Goal: Information Seeking & Learning: Check status

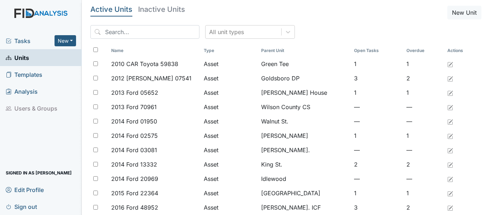
click at [28, 61] on span "Units" at bounding box center [17, 57] width 23 height 11
click at [134, 36] on input "search" at bounding box center [144, 32] width 109 height 14
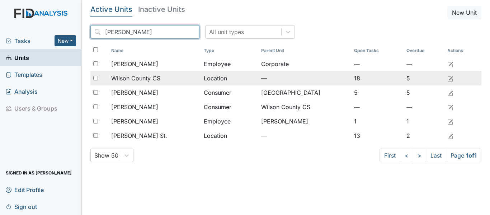
type input "wilson"
click at [124, 83] on td "Wilson County CS" at bounding box center [154, 78] width 93 height 14
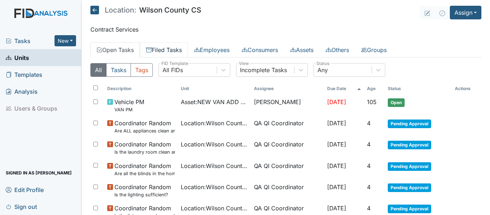
click at [177, 52] on link "Filed Tasks" at bounding box center [164, 49] width 48 height 15
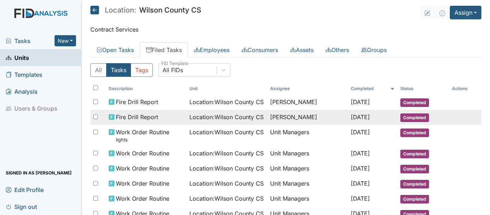
click at [136, 121] on span "Fire Drill Report" at bounding box center [137, 117] width 42 height 9
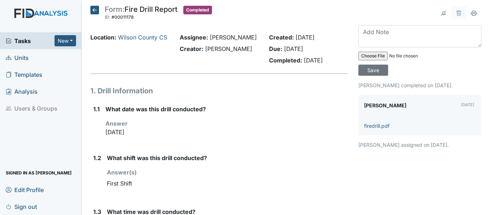
click at [25, 43] on span "Tasks" at bounding box center [30, 41] width 49 height 9
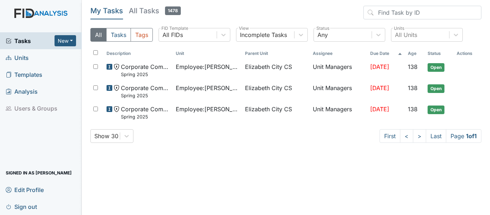
click at [18, 59] on span "Units" at bounding box center [17, 57] width 23 height 11
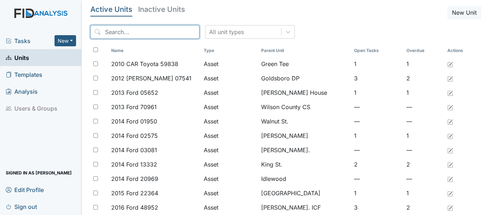
click at [121, 33] on input "search" at bounding box center [144, 32] width 109 height 14
click at [24, 52] on link "Units" at bounding box center [41, 57] width 82 height 17
click at [282, 38] on div at bounding box center [288, 31] width 13 height 13
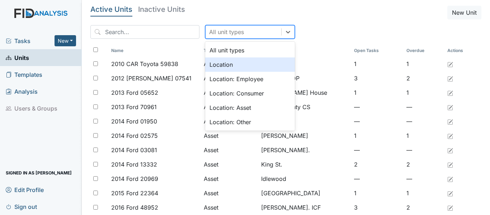
click at [219, 61] on div "Location" at bounding box center [250, 64] width 90 height 14
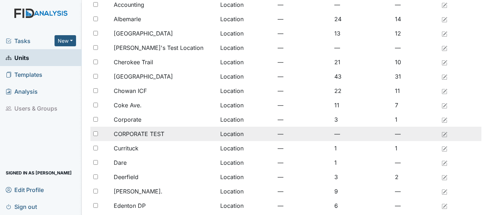
scroll to position [72, 0]
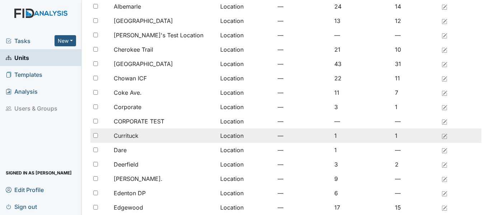
click at [123, 134] on span "Currituck" at bounding box center [126, 135] width 25 height 9
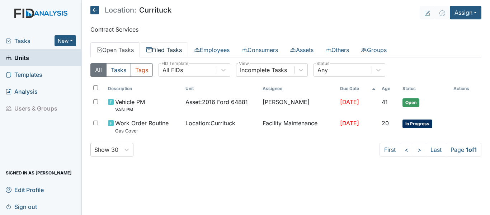
click at [158, 48] on link "Filed Tasks" at bounding box center [164, 49] width 48 height 15
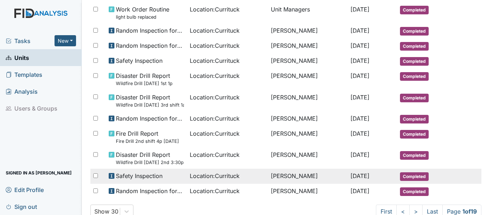
scroll to position [473, 0]
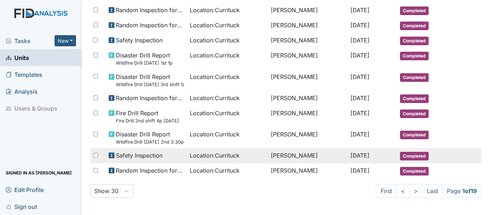
click at [162, 151] on span "Safety Inspection" at bounding box center [139, 155] width 47 height 9
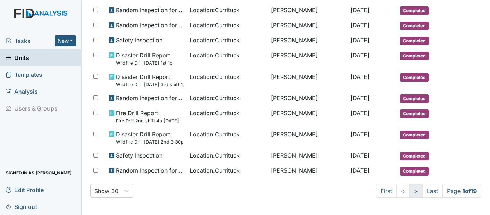
click at [413, 191] on link ">" at bounding box center [416, 191] width 13 height 14
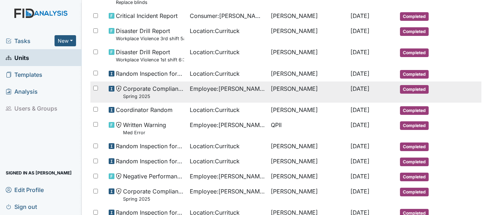
scroll to position [216, 0]
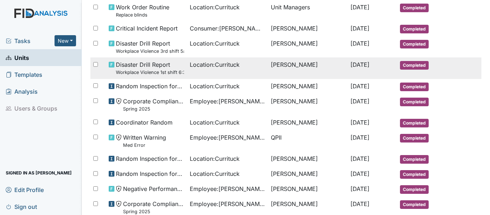
click at [135, 66] on span "Disaster Drill Report Workplace Violence 1st shift 6:30am" at bounding box center [150, 67] width 68 height 15
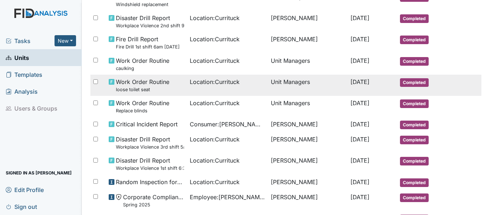
scroll to position [108, 0]
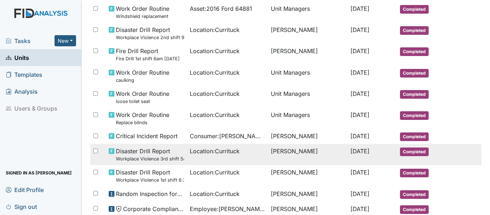
click at [144, 153] on span "Disaster Drill Report Workplace Violence 3rd shift 5am" at bounding box center [150, 154] width 68 height 15
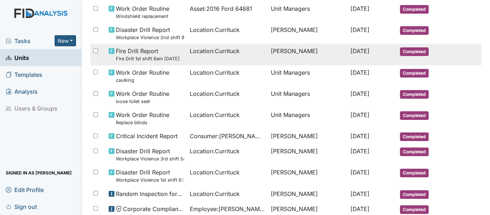
click at [140, 50] on span "Fire Drill Report Fire Drill 1st shift 6am 6/12/25" at bounding box center [148, 54] width 64 height 15
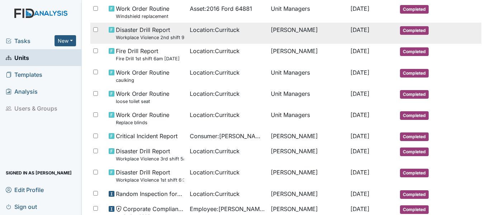
click at [140, 37] on small "Workplace Violence 2nd shift 9pm 6/7/25" at bounding box center [150, 37] width 68 height 7
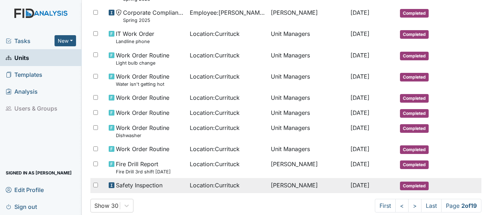
scroll to position [467, 0]
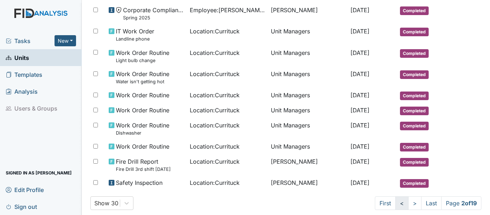
click at [396, 206] on link "<" at bounding box center [402, 203] width 13 height 14
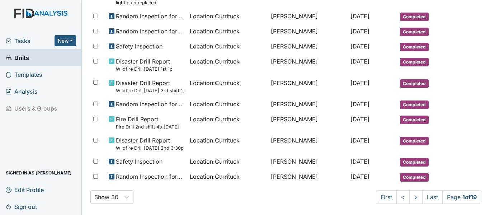
scroll to position [473, 0]
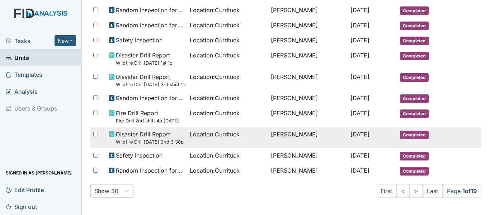
click at [146, 141] on small "Wildfire Drill 7/2/25 2nd 3:30p" at bounding box center [150, 142] width 68 height 7
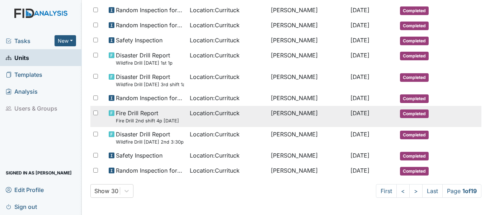
click at [151, 118] on small "Fire Drill 2nd shift 4p 7/5/25" at bounding box center [147, 120] width 63 height 7
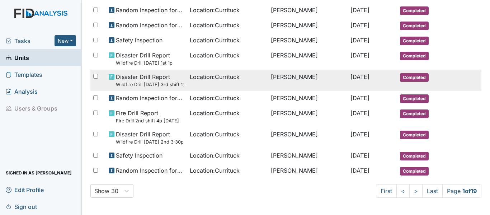
click at [142, 84] on small "Wildfire Drill 7/8/25 3rd shift 1am" at bounding box center [150, 84] width 68 height 7
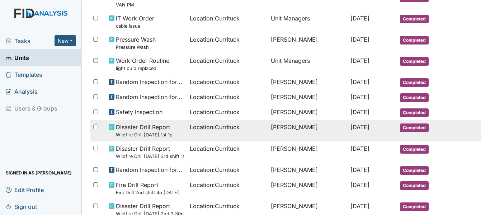
scroll to position [438, 0]
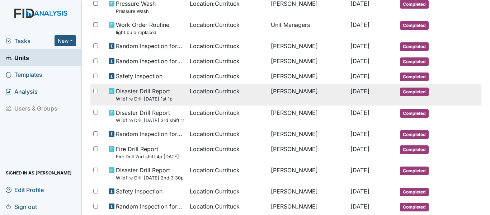
click at [155, 97] on small "Wildfire Drill 7/12/25 1st 1p" at bounding box center [144, 98] width 57 height 7
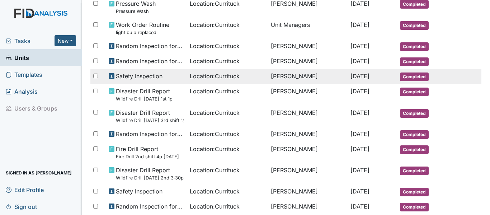
click at [133, 77] on span "Safety Inspection" at bounding box center [139, 76] width 47 height 9
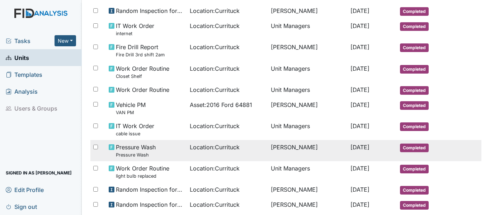
scroll to position [258, 0]
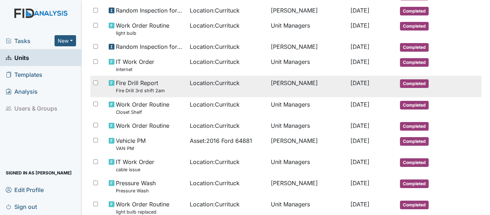
click at [146, 88] on small "Fire Drill 3rd shift 2am" at bounding box center [140, 90] width 49 height 7
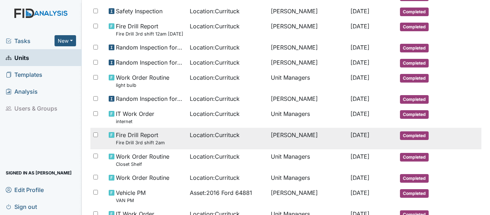
scroll to position [186, 0]
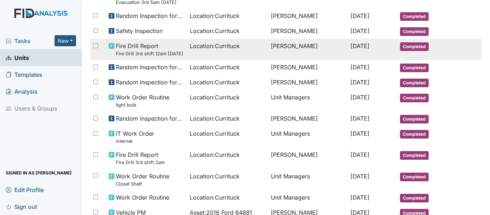
click at [149, 53] on small "Fire Drill 3rd shift 12am 8/8/25" at bounding box center [149, 53] width 67 height 7
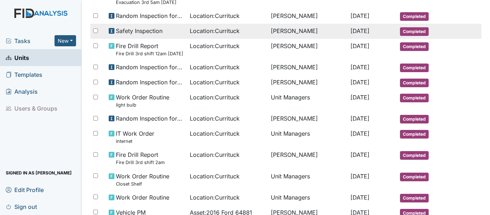
click at [145, 28] on span "Safety Inspection" at bounding box center [139, 31] width 47 height 9
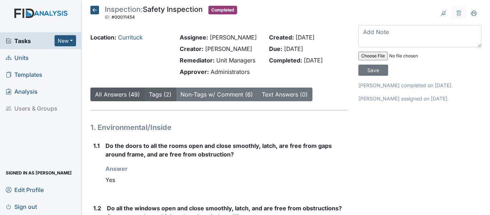
click at [160, 98] on link "Tags (2)" at bounding box center [160, 94] width 23 height 7
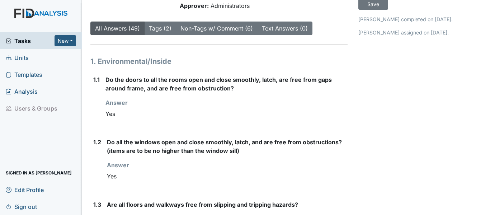
scroll to position [72, 0]
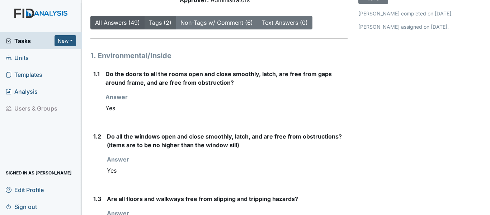
click at [154, 26] on link "Tags (2)" at bounding box center [160, 22] width 23 height 7
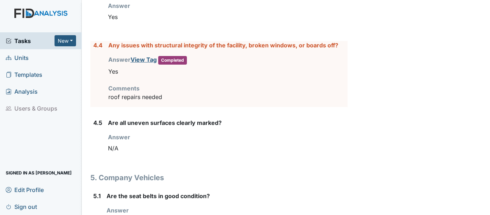
scroll to position [2620, 0]
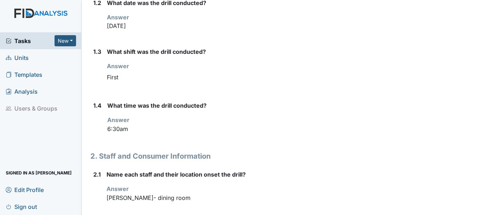
scroll to position [179, 0]
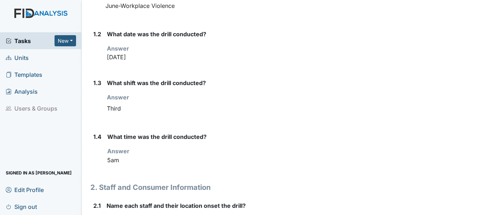
scroll to position [144, 0]
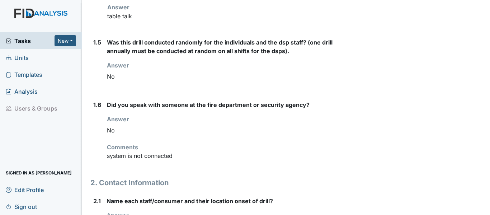
scroll to position [287, 0]
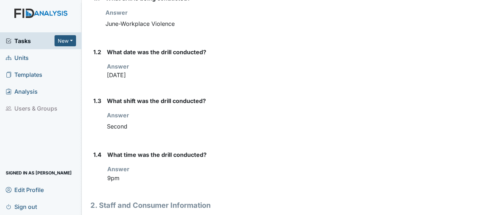
scroll to position [144, 0]
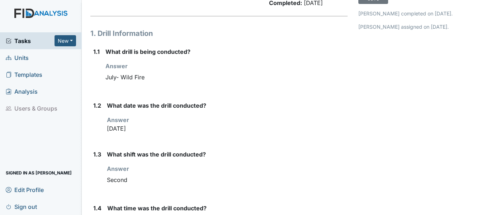
scroll to position [108, 0]
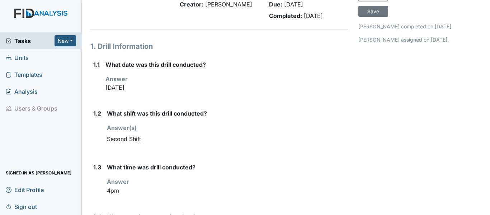
scroll to position [72, 0]
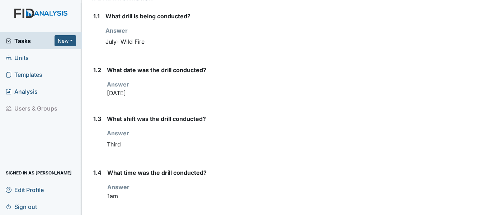
scroll to position [108, 0]
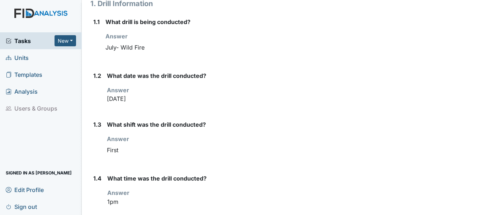
scroll to position [108, 0]
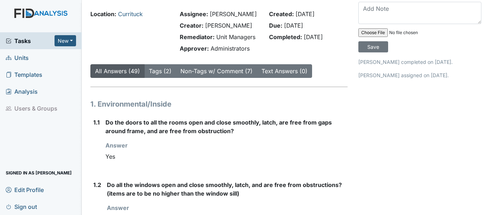
scroll to position [36, 0]
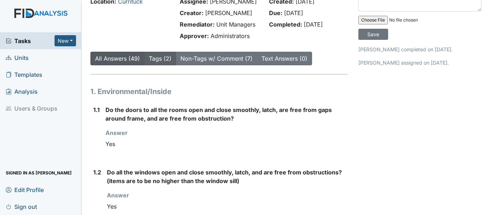
click at [154, 62] on link "Tags (2)" at bounding box center [160, 58] width 23 height 7
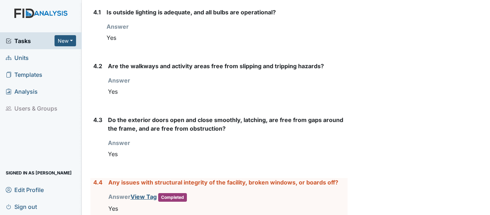
scroll to position [2620, 0]
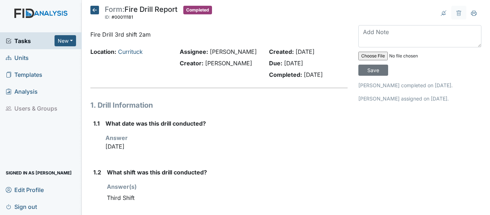
scroll to position [36, 0]
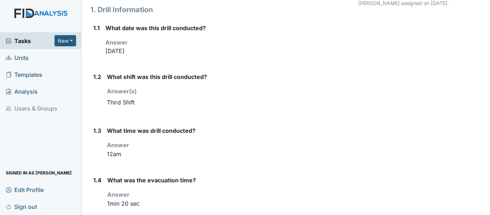
scroll to position [108, 0]
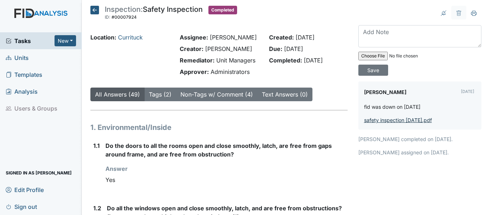
click at [383, 122] on link "safety inspection 8.23.25.pdf" at bounding box center [398, 120] width 68 height 6
click at [162, 98] on link "Tags (2)" at bounding box center [160, 94] width 23 height 7
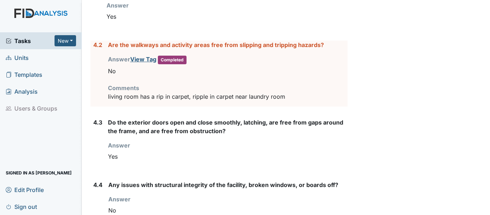
scroll to position [2477, 0]
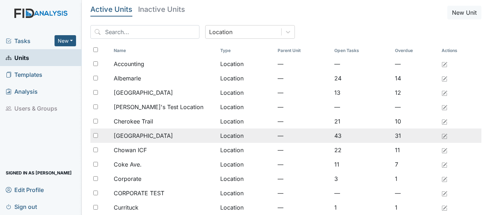
scroll to position [72, 0]
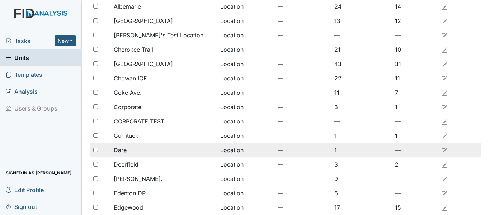
click at [123, 153] on span "Dare" at bounding box center [120, 150] width 13 height 9
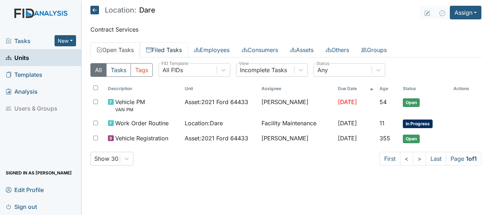
click at [165, 51] on link "Filed Tasks" at bounding box center [164, 49] width 48 height 15
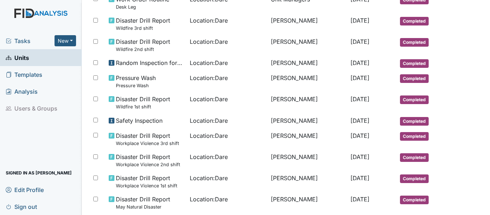
scroll to position [486, 0]
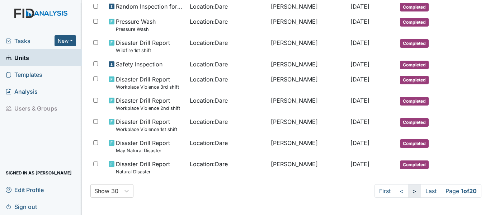
click at [408, 188] on link ">" at bounding box center [414, 191] width 13 height 14
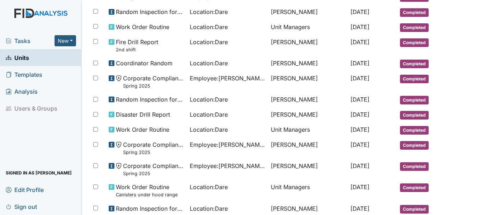
scroll to position [239, 0]
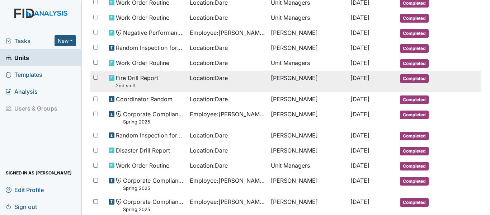
click at [120, 83] on small "2nd shift" at bounding box center [137, 85] width 42 height 7
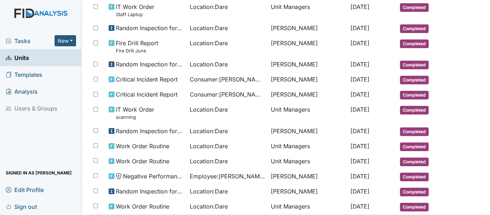
scroll to position [59, 0]
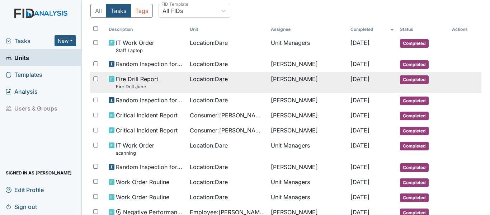
click at [140, 82] on span "Fire Drill Report Fire Drill June" at bounding box center [137, 82] width 42 height 15
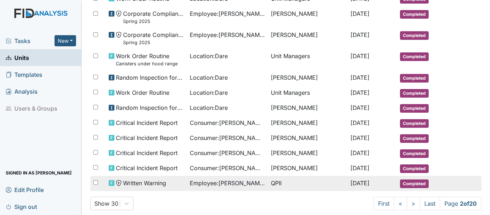
scroll to position [418, 0]
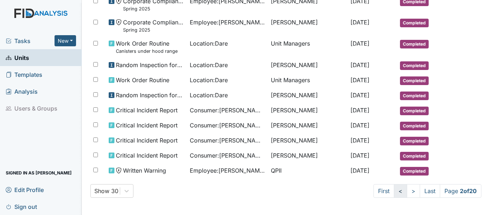
click at [394, 192] on link "<" at bounding box center [400, 191] width 13 height 14
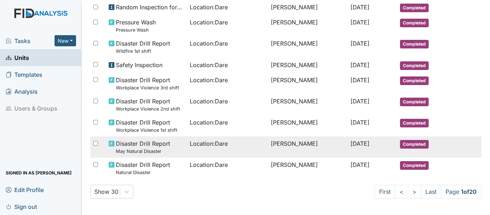
scroll to position [486, 0]
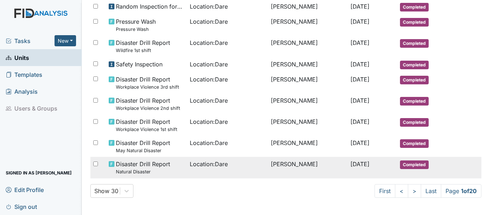
click at [143, 173] on small "Natural Disaster" at bounding box center [143, 171] width 54 height 7
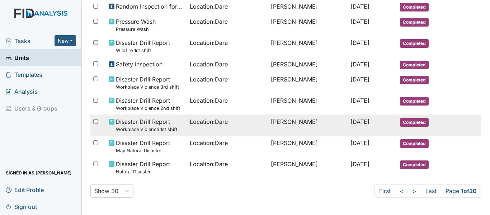
click at [145, 123] on span "Disaster Drill Report Workplace Violence 1st shift" at bounding box center [146, 124] width 61 height 15
click at [141, 125] on span "Disaster Drill Report Workplace Violence 1st shift" at bounding box center [146, 124] width 61 height 15
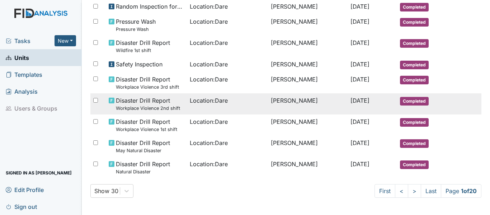
click at [145, 103] on span "Disaster Drill Report Workplace Violence 2nd shift" at bounding box center [148, 103] width 64 height 15
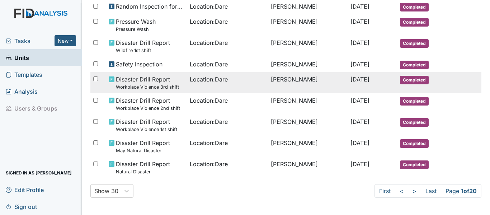
click at [147, 85] on small "Workplace Violence 3rd shift" at bounding box center [147, 87] width 63 height 7
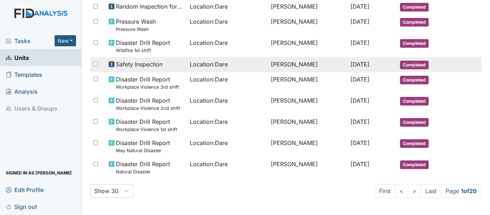
click at [152, 62] on span "Safety Inspection" at bounding box center [139, 64] width 47 height 9
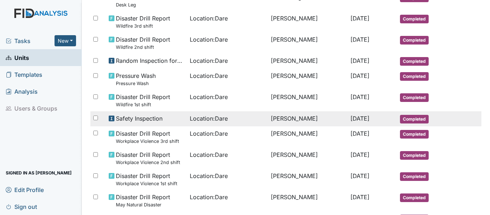
scroll to position [414, 0]
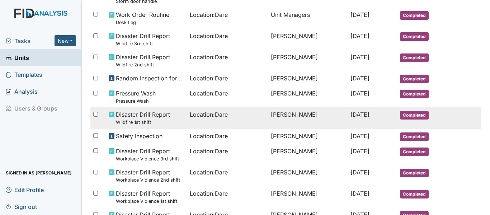
click at [136, 117] on span "Disaster Drill Report Wildfire 1st shift" at bounding box center [143, 117] width 54 height 15
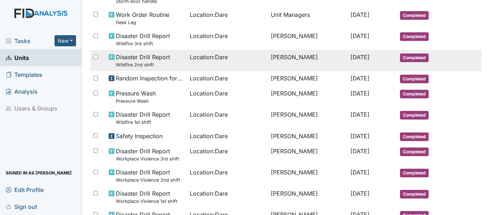
click at [139, 60] on span "Disaster Drill Report Wildfire 2nd shift" at bounding box center [143, 60] width 54 height 15
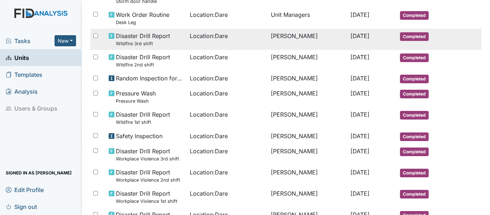
click at [140, 41] on small "Wildfire 3rd shift" at bounding box center [143, 43] width 54 height 7
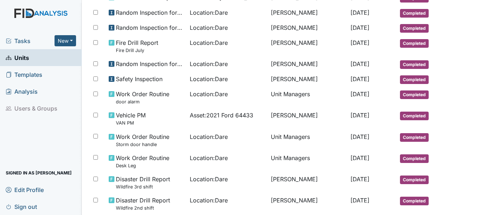
scroll to position [271, 0]
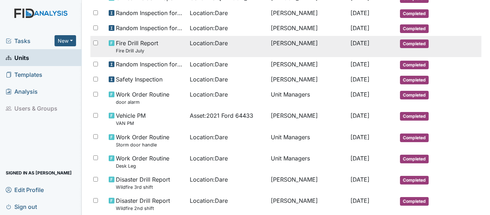
click at [150, 46] on span "Fire Drill Report Fire Drill July" at bounding box center [137, 46] width 42 height 15
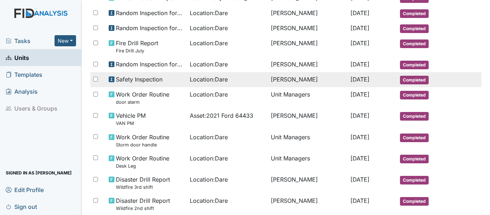
click at [157, 78] on span "Safety Inspection" at bounding box center [139, 79] width 47 height 9
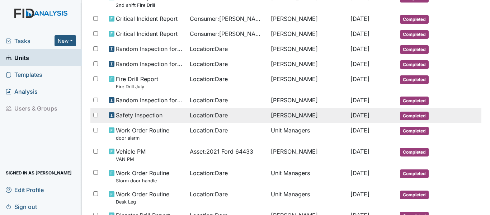
scroll to position [199, 0]
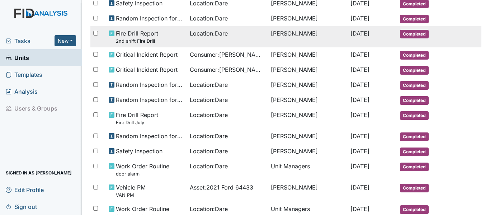
click at [134, 34] on span "Fire Drill Report 2nd shift Fire Drill" at bounding box center [137, 36] width 42 height 15
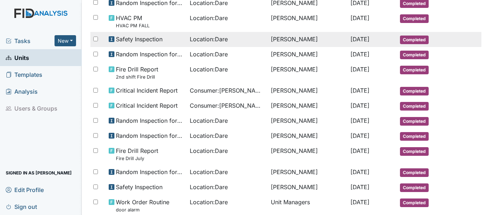
click at [141, 36] on span "Safety Inspection" at bounding box center [139, 39] width 47 height 9
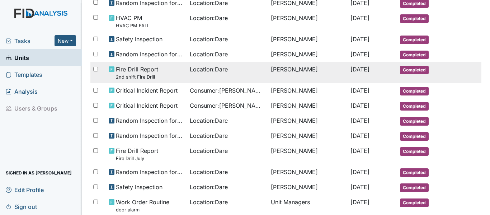
click at [125, 78] on small "2nd shift Fire Drill" at bounding box center [137, 77] width 42 height 7
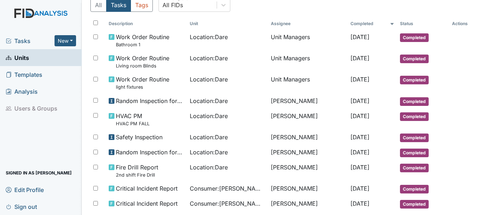
scroll to position [55, 0]
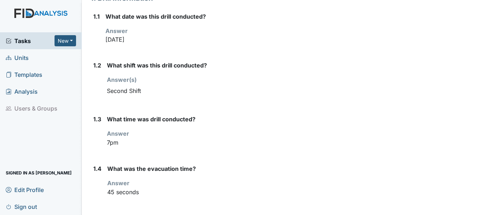
scroll to position [108, 0]
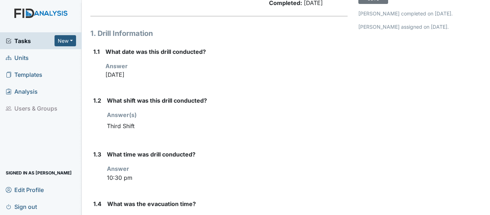
scroll to position [108, 0]
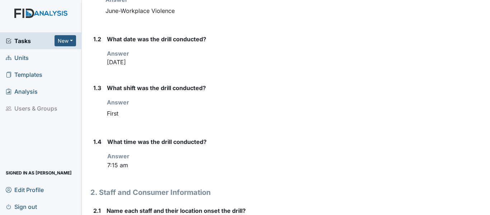
scroll to position [144, 0]
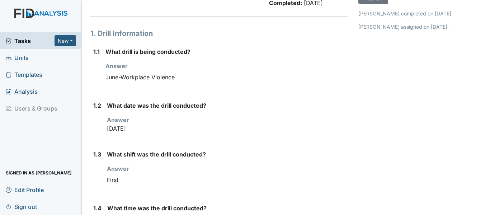
scroll to position [108, 0]
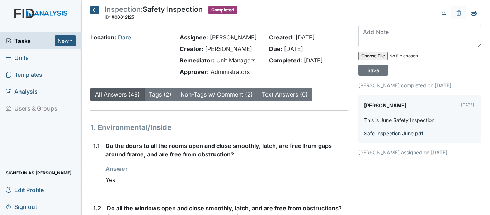
click at [386, 135] on link "Safe Inspection June.pdf" at bounding box center [393, 133] width 59 height 6
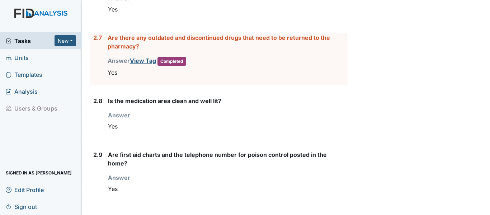
scroll to position [1364, 0]
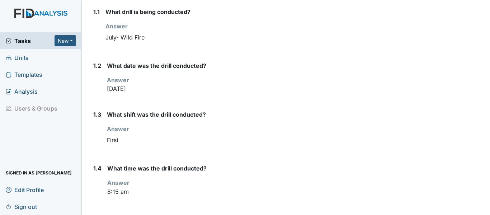
scroll to position [144, 0]
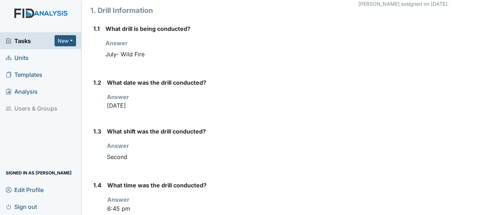
scroll to position [108, 0]
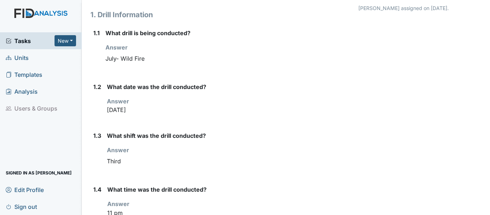
scroll to position [108, 0]
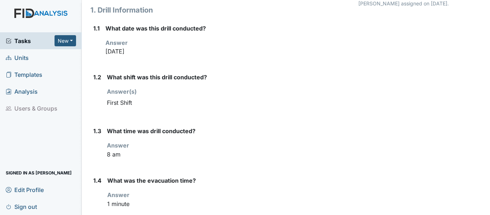
scroll to position [108, 0]
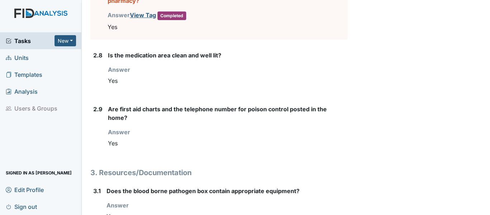
scroll to position [1436, 0]
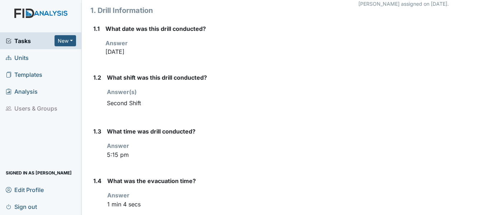
scroll to position [108, 0]
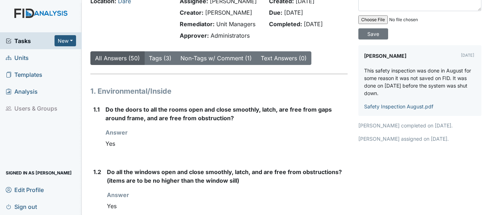
scroll to position [36, 0]
click at [410, 109] on link "Safety Inspection August.pdf" at bounding box center [398, 107] width 69 height 6
click at [158, 59] on link "Tags (3)" at bounding box center [160, 58] width 23 height 7
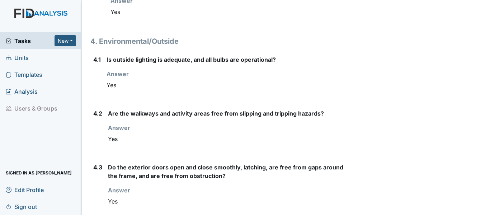
scroll to position [2584, 0]
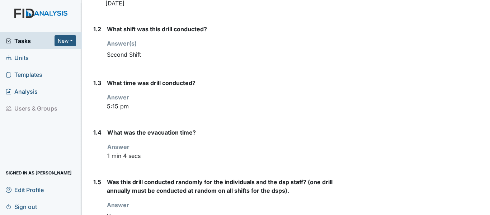
scroll to position [144, 0]
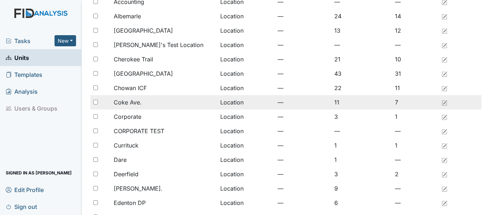
scroll to position [72, 0]
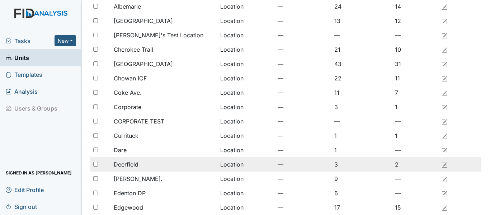
click at [121, 164] on span "Deerfield" at bounding box center [126, 164] width 25 height 9
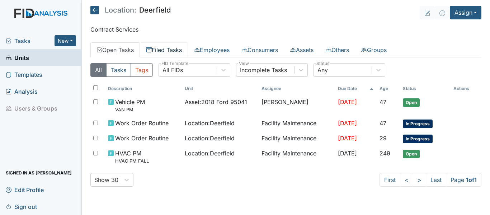
click at [162, 54] on link "Filed Tasks" at bounding box center [164, 49] width 48 height 15
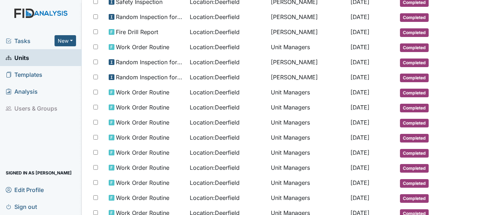
scroll to position [393, 0]
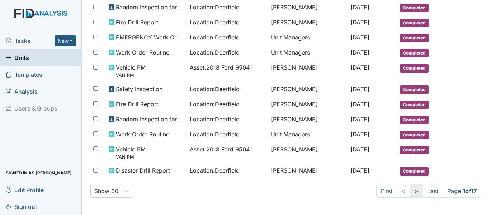
click at [410, 187] on link ">" at bounding box center [416, 191] width 13 height 14
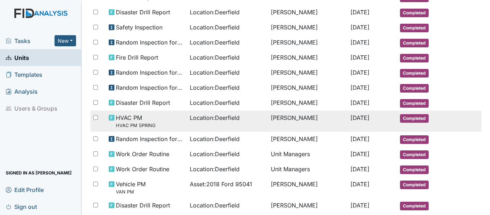
scroll to position [47, 0]
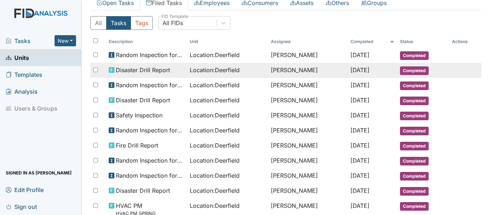
click at [178, 72] on div "Disaster Drill Report" at bounding box center [146, 70] width 75 height 9
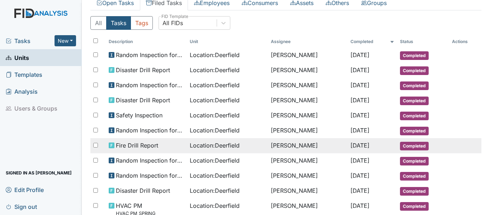
click at [138, 146] on span "Fire Drill Report" at bounding box center [137, 145] width 42 height 9
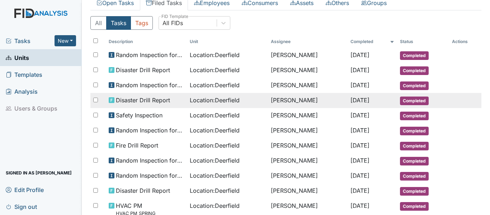
click at [145, 99] on span "Disaster Drill Report" at bounding box center [143, 100] width 54 height 9
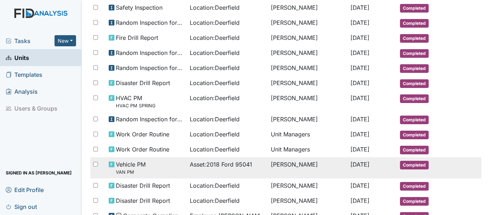
scroll to position [191, 0]
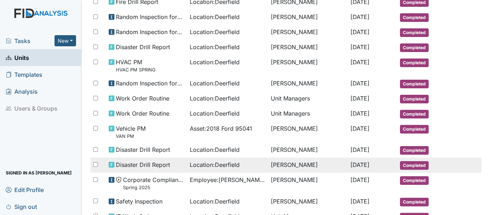
click at [130, 165] on span "Disaster Drill Report" at bounding box center [143, 164] width 54 height 9
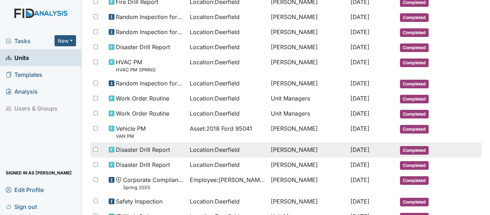
click at [138, 148] on span "Disaster Drill Report" at bounding box center [143, 149] width 54 height 9
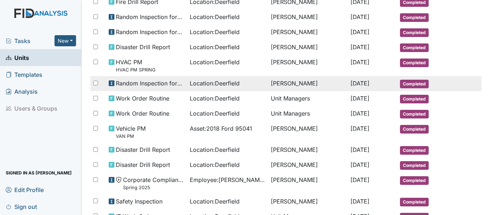
scroll to position [155, 0]
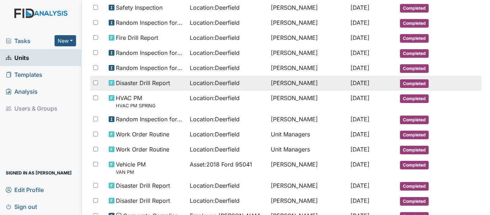
click at [136, 81] on span "Disaster Drill Report" at bounding box center [143, 83] width 54 height 9
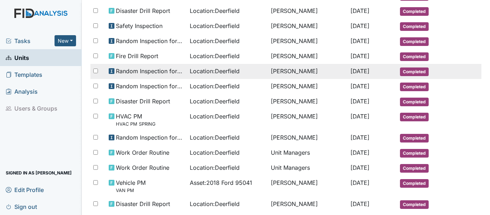
scroll to position [119, 0]
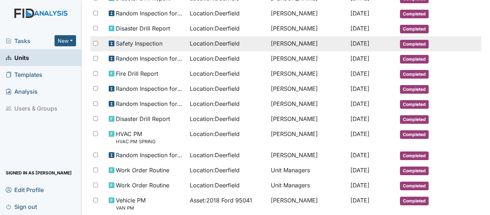
click at [148, 42] on span "Safety Inspection" at bounding box center [139, 43] width 47 height 9
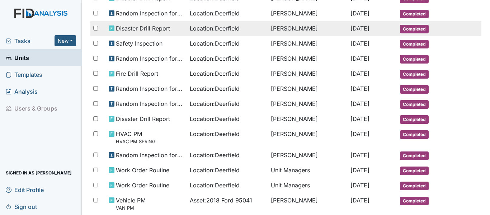
click at [145, 29] on span "Disaster Drill Report" at bounding box center [143, 28] width 54 height 9
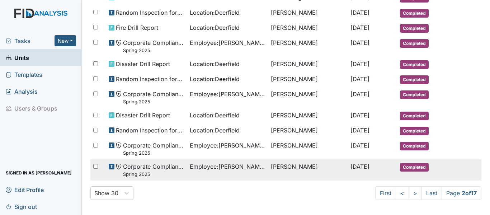
scroll to position [412, 0]
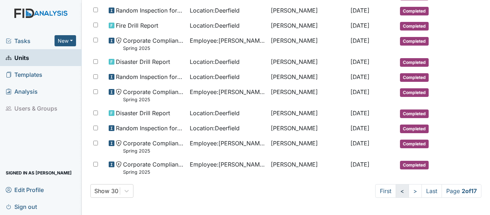
click at [396, 191] on link "<" at bounding box center [402, 191] width 13 height 14
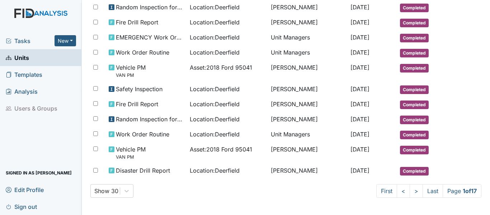
scroll to position [393, 0]
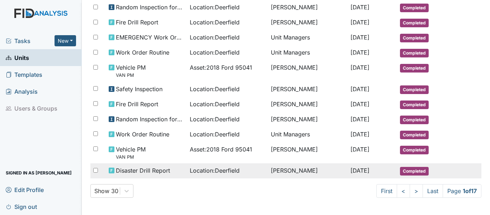
click at [151, 169] on span "Disaster Drill Report" at bounding box center [143, 170] width 54 height 9
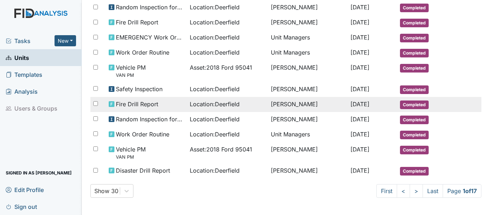
click at [136, 103] on span "Fire Drill Report" at bounding box center [137, 104] width 42 height 9
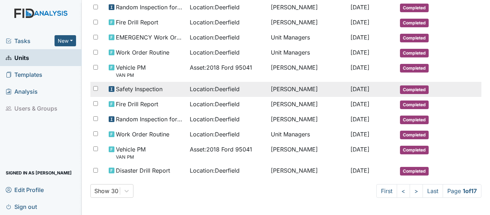
click at [135, 88] on span "Safety Inspection" at bounding box center [139, 89] width 47 height 9
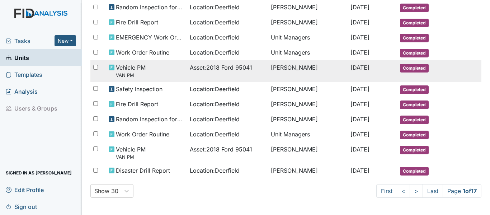
scroll to position [357, 0]
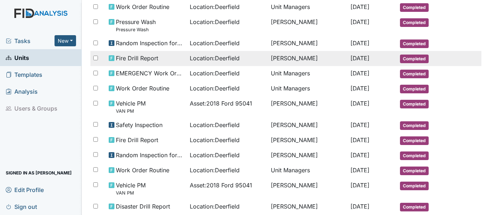
click at [130, 60] on span "Fire Drill Report" at bounding box center [137, 58] width 42 height 9
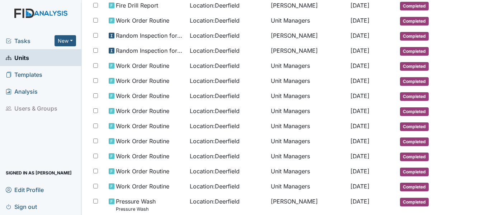
scroll to position [142, 0]
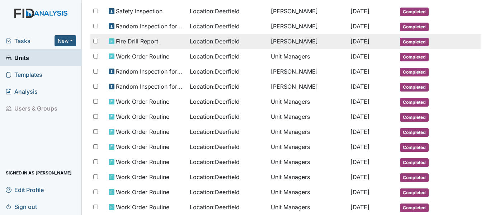
click at [139, 41] on span "Fire Drill Report" at bounding box center [137, 41] width 42 height 9
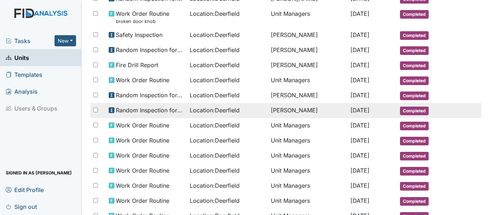
scroll to position [106, 0]
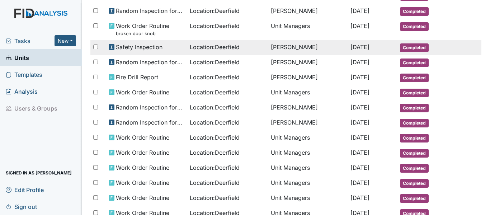
click at [131, 52] on td "Safety Inspection" at bounding box center [146, 47] width 81 height 15
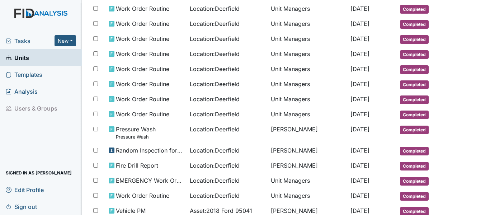
scroll to position [250, 0]
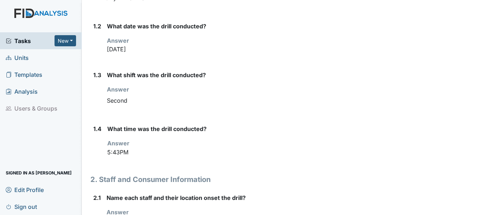
scroll to position [144, 0]
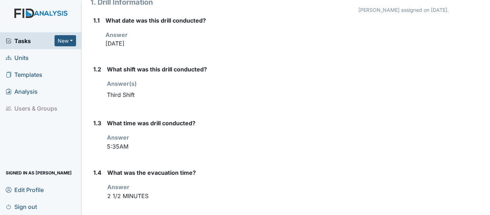
scroll to position [108, 0]
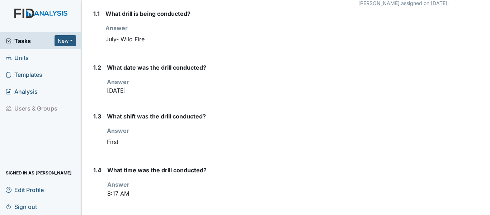
scroll to position [108, 0]
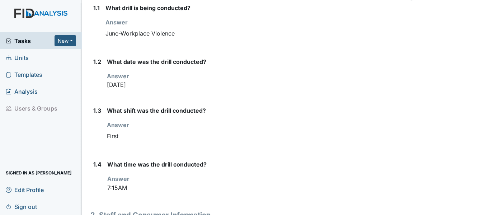
scroll to position [108, 0]
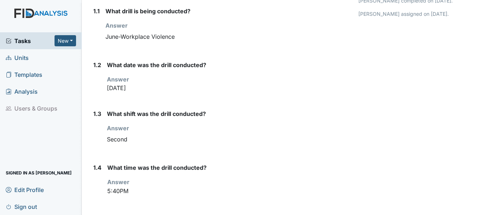
scroll to position [108, 0]
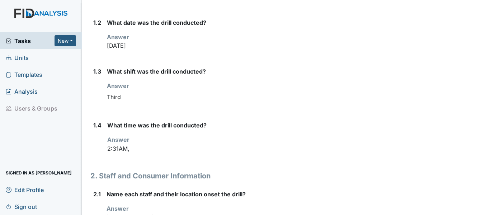
scroll to position [144, 0]
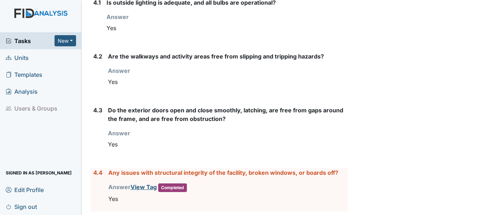
scroll to position [2477, 0]
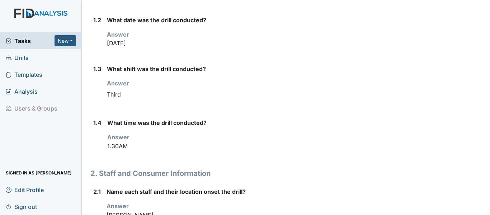
scroll to position [144, 0]
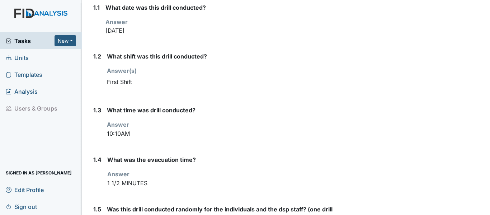
scroll to position [108, 0]
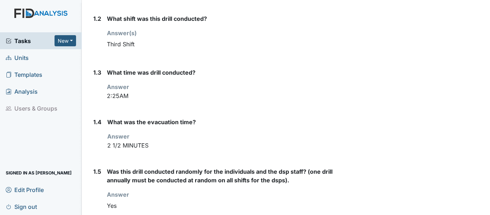
scroll to position [144, 0]
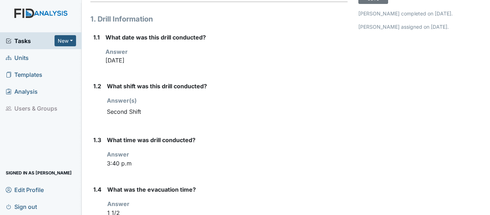
scroll to position [108, 0]
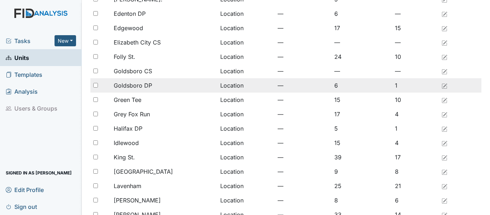
scroll to position [287, 0]
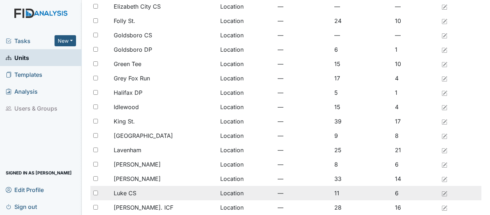
click at [122, 194] on span "Luke CS" at bounding box center [125, 193] width 23 height 9
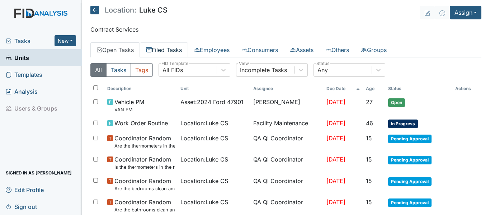
click at [166, 46] on link "Filed Tasks" at bounding box center [164, 49] width 48 height 15
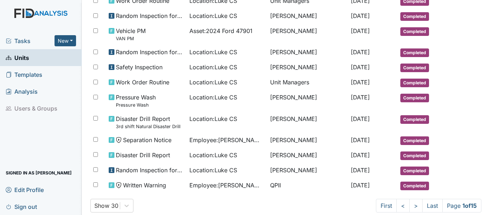
scroll to position [424, 0]
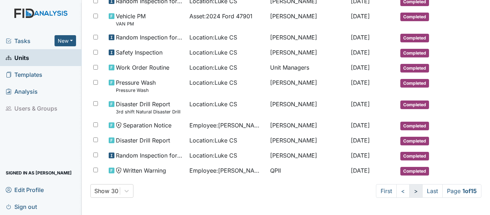
click at [410, 195] on link ">" at bounding box center [416, 191] width 13 height 14
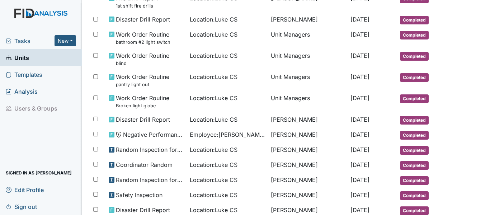
scroll to position [323, 0]
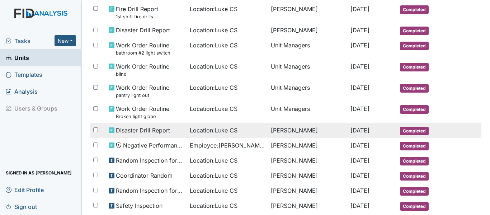
click at [138, 127] on span "Disaster Drill Report" at bounding box center [143, 130] width 54 height 9
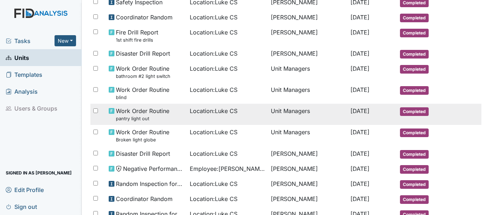
scroll to position [287, 0]
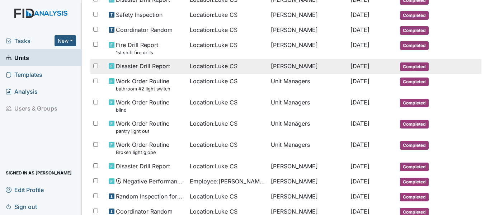
click at [136, 62] on span "Disaster Drill Report" at bounding box center [143, 66] width 54 height 9
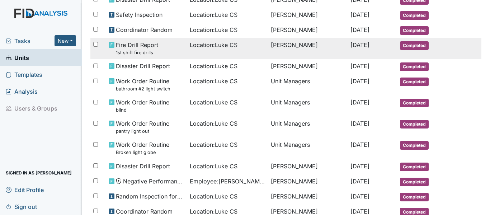
click at [144, 47] on span "Fire Drill Report 1st shift fire drills" at bounding box center [137, 48] width 42 height 15
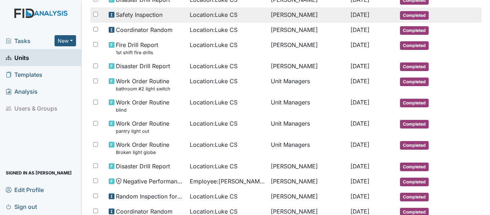
click at [130, 14] on span "Safety Inspection" at bounding box center [139, 14] width 47 height 9
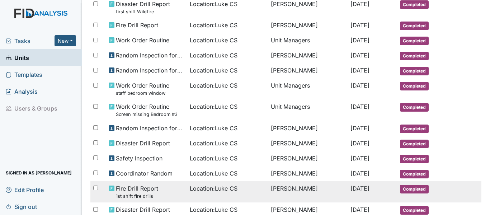
scroll to position [107, 0]
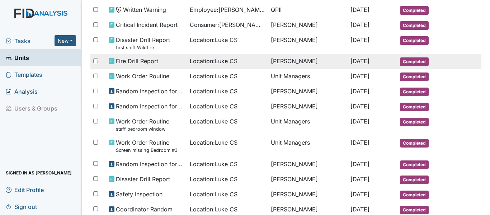
click at [126, 62] on span "Fire Drill Report" at bounding box center [137, 61] width 42 height 9
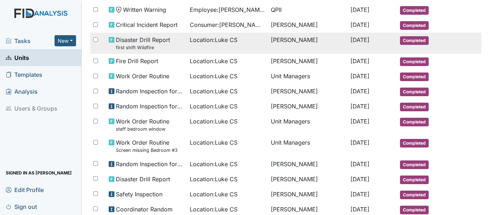
click at [152, 46] on small "first shift Wildfire" at bounding box center [143, 47] width 54 height 7
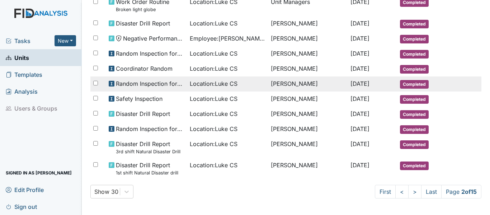
scroll to position [430, 0]
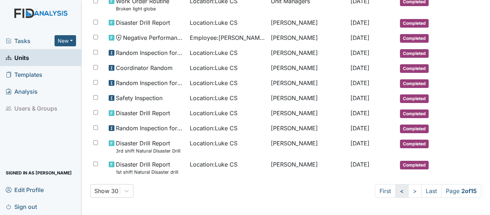
click at [396, 191] on link "<" at bounding box center [402, 191] width 13 height 14
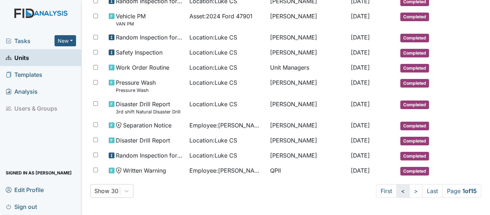
click at [400, 188] on link "<" at bounding box center [403, 191] width 13 height 14
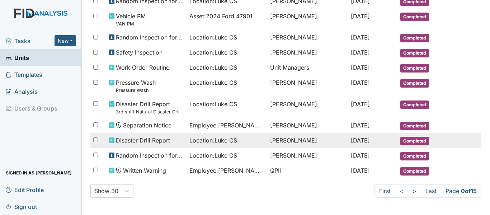
click at [141, 137] on span "Disaster Drill Report" at bounding box center [143, 140] width 54 height 9
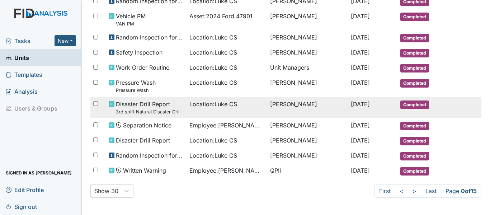
click at [140, 109] on small "3rd shift Natural Disaster Drill" at bounding box center [148, 111] width 65 height 7
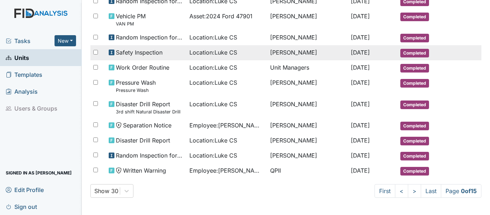
click at [143, 53] on span "Safety Inspection" at bounding box center [139, 52] width 47 height 9
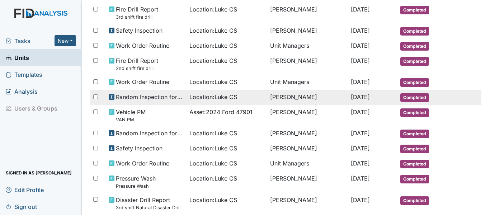
scroll to position [317, 0]
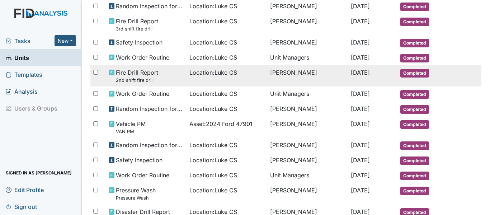
click at [147, 70] on span "Fire Drill Report 2nd shift fire drill" at bounding box center [137, 75] width 42 height 15
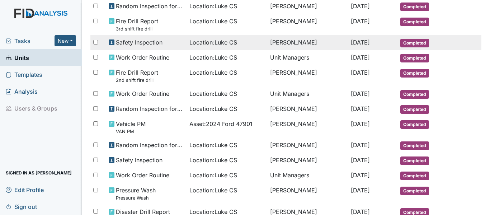
click at [140, 37] on td "Safety Inspection" at bounding box center [146, 42] width 81 height 15
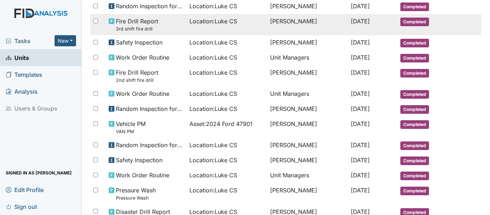
click at [139, 24] on span "Fire Drill Report 3rd shift fire drill" at bounding box center [137, 24] width 42 height 15
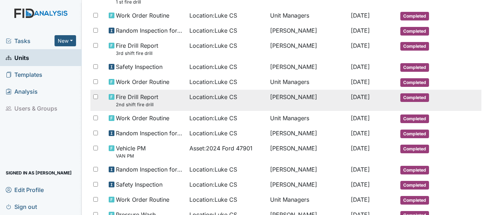
scroll to position [281, 0]
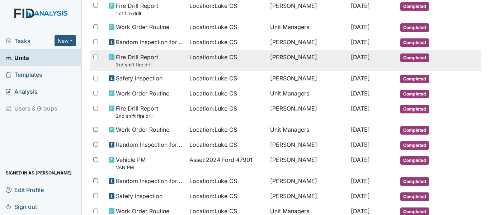
click at [137, 62] on small "3rd shift fire drill" at bounding box center [137, 64] width 42 height 7
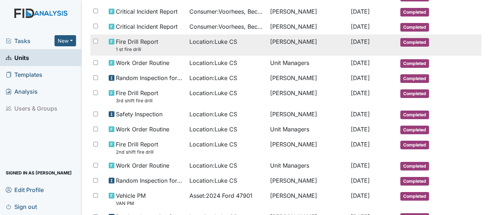
click at [140, 46] on small "1 st fire drill" at bounding box center [137, 49] width 42 height 7
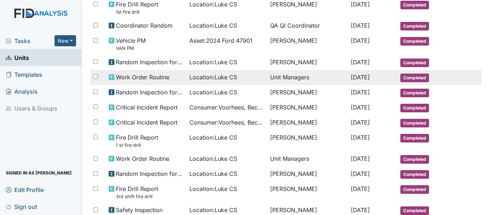
scroll to position [137, 0]
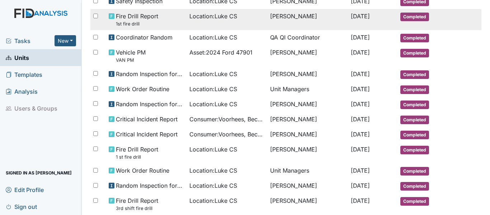
click at [112, 15] on use at bounding box center [112, 16] width 6 height 6
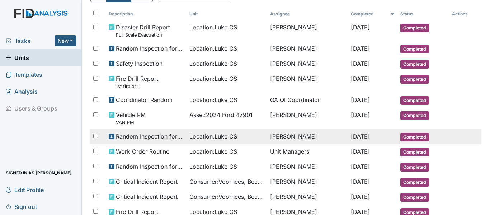
scroll to position [65, 0]
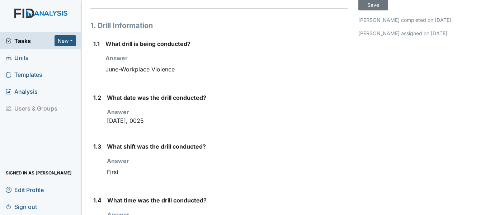
scroll to position [108, 0]
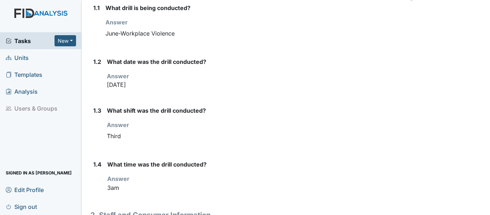
scroll to position [108, 0]
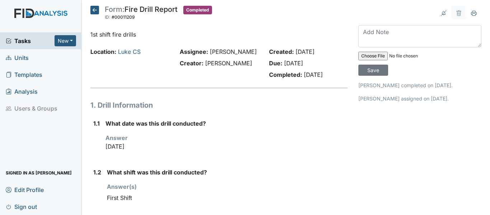
scroll to position [36, 0]
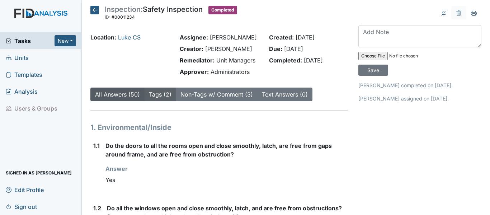
click at [159, 92] on link "Tags (2)" at bounding box center [160, 94] width 23 height 7
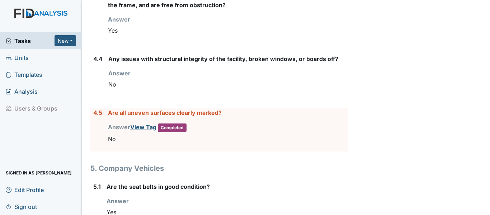
scroll to position [2656, 0]
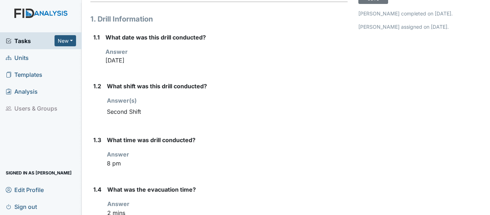
scroll to position [108, 0]
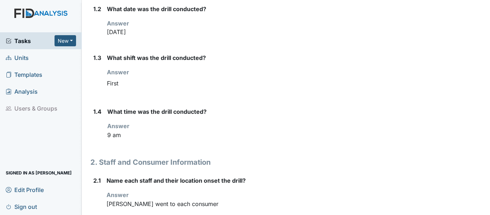
scroll to position [179, 0]
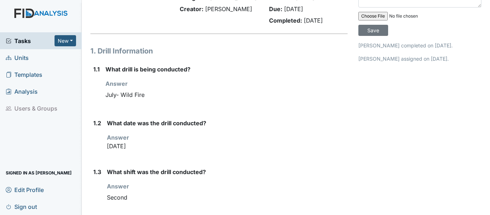
scroll to position [108, 0]
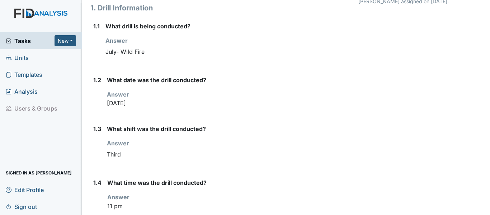
scroll to position [108, 0]
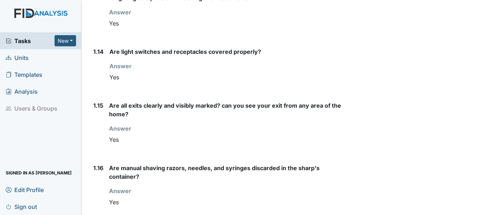
scroll to position [754, 0]
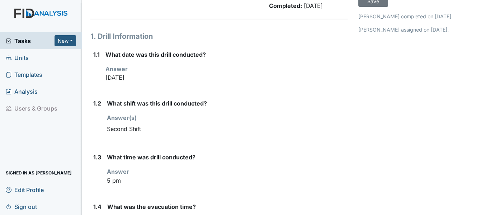
scroll to position [72, 0]
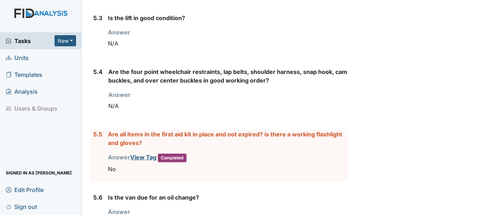
scroll to position [2757, 0]
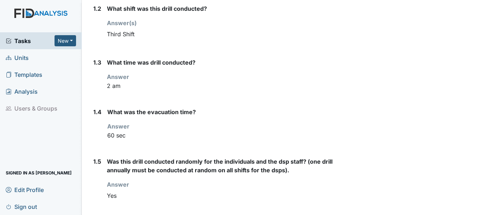
scroll to position [215, 0]
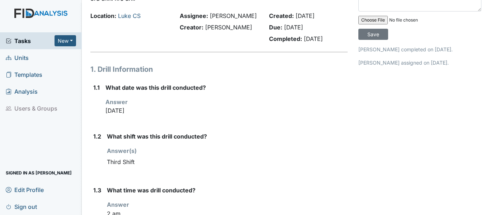
scroll to position [72, 0]
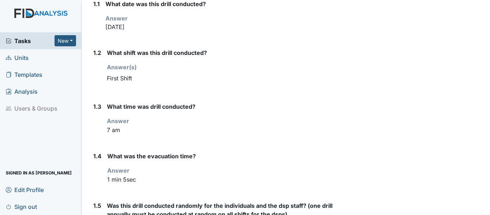
scroll to position [144, 0]
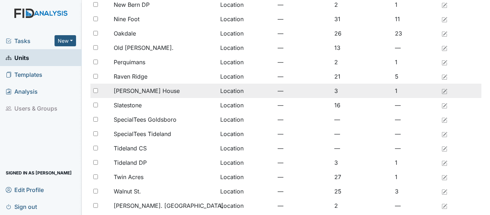
scroll to position [574, 0]
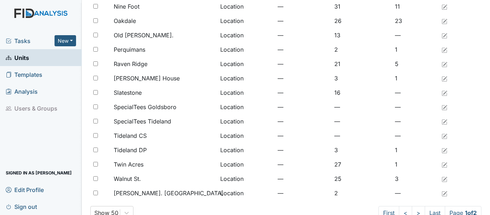
click at [27, 39] on span "Tasks" at bounding box center [30, 41] width 49 height 9
